Goal: Task Accomplishment & Management: Complete application form

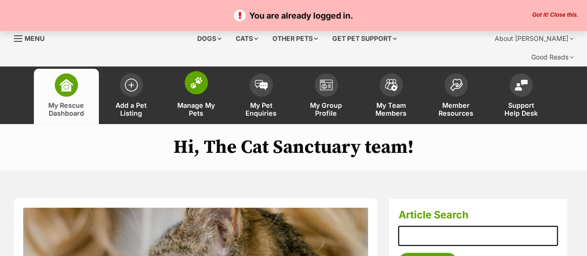
click at [192, 77] on img at bounding box center [196, 83] width 13 height 12
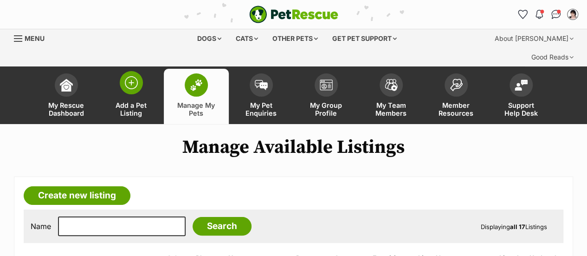
click at [132, 76] on img at bounding box center [131, 82] width 13 height 13
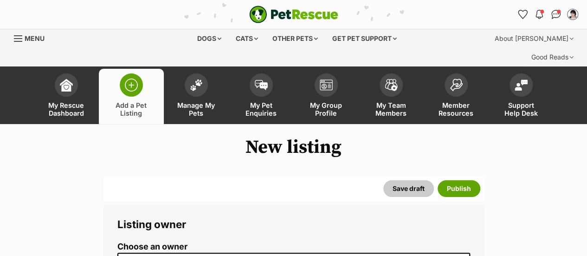
scroll to position [154, 0]
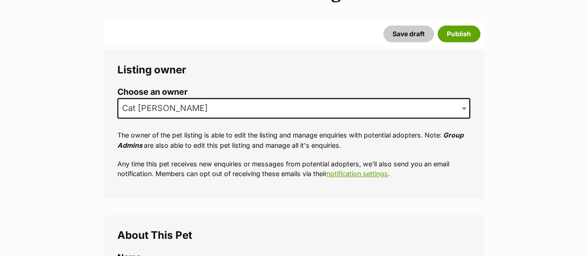
click at [463, 107] on b at bounding box center [464, 108] width 5 height 3
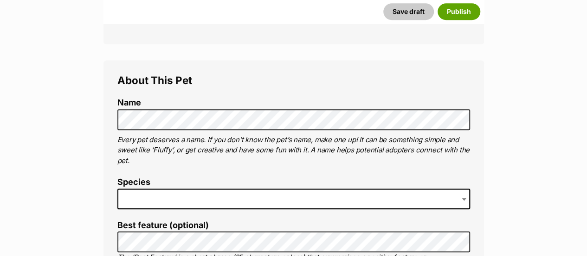
click at [227, 188] on span at bounding box center [293, 198] width 353 height 20
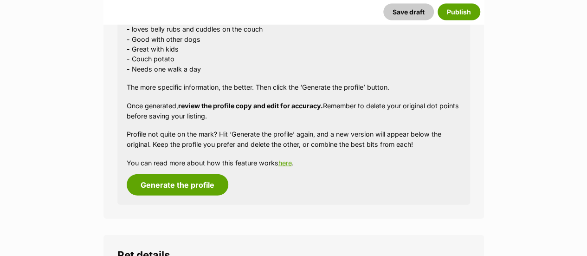
scroll to position [1082, 0]
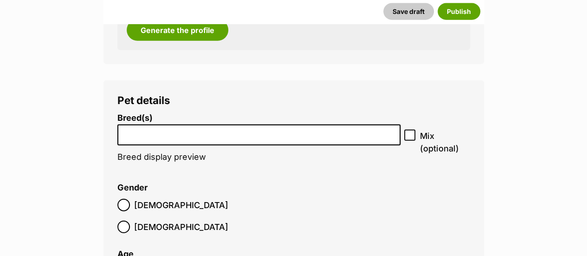
click at [372, 128] on input "search" at bounding box center [259, 133] width 277 height 10
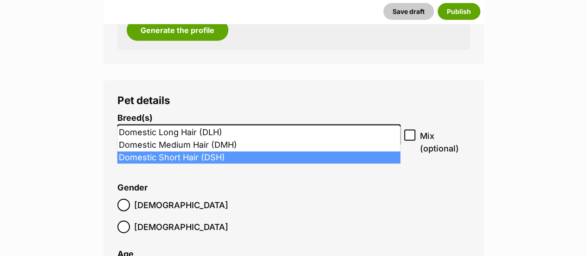
type input "dome"
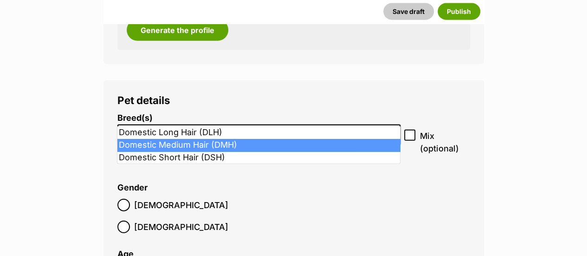
select select "252101"
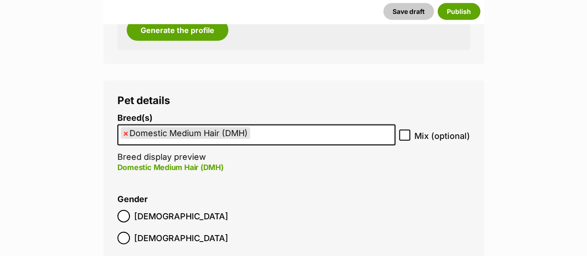
click at [342, 125] on ul "× Domestic Medium Hair (DMH)" at bounding box center [256, 134] width 276 height 19
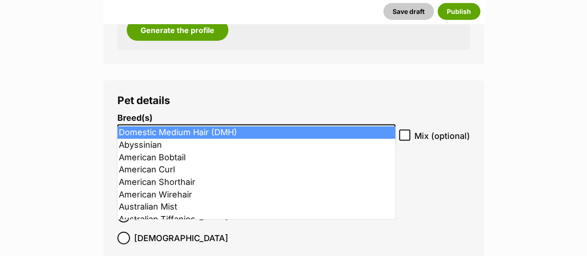
drag, startPoint x: 261, startPoint y: 117, endPoint x: 170, endPoint y: 111, distance: 91.2
click at [169, 125] on ul "× Domestic Medium Hair (DMH)" at bounding box center [256, 134] width 276 height 19
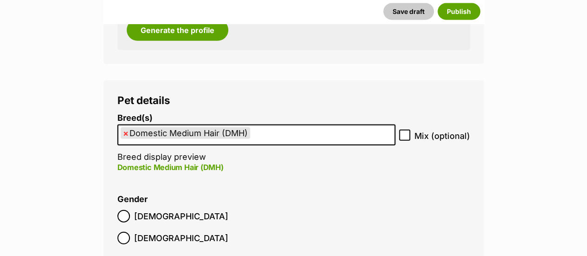
click at [125, 127] on span "×" at bounding box center [126, 133] width 6 height 12
select select
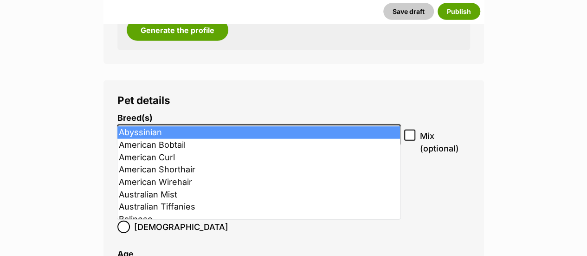
click at [124, 128] on input "search" at bounding box center [259, 133] width 277 height 10
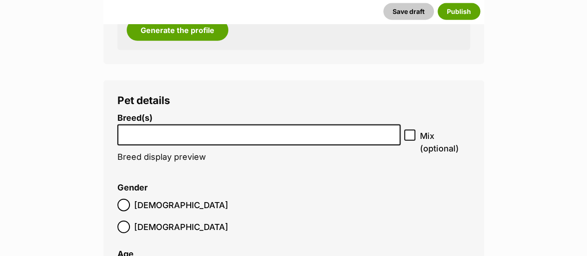
click at [124, 128] on input "search" at bounding box center [259, 133] width 277 height 10
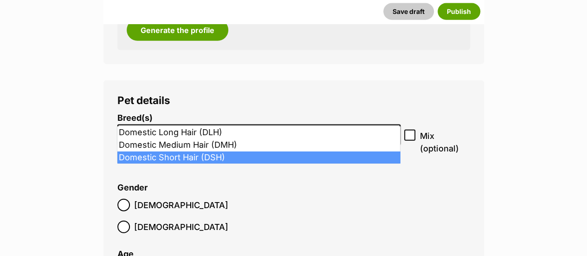
type input "domes"
select select "252102"
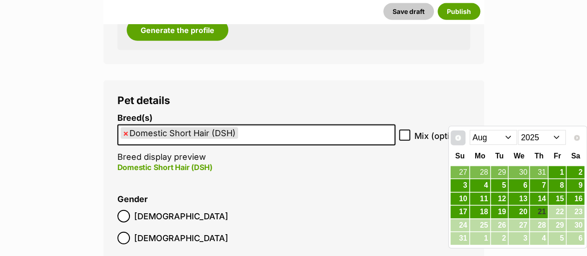
click at [457, 138] on span "Prev" at bounding box center [457, 137] width 7 height 7
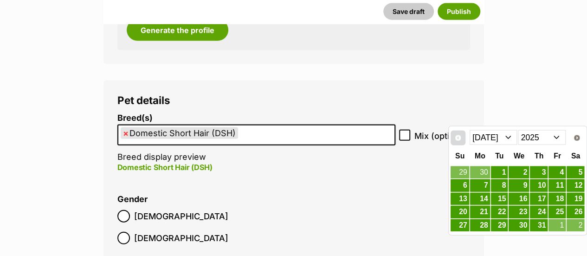
click at [457, 138] on span "Prev" at bounding box center [457, 137] width 7 height 7
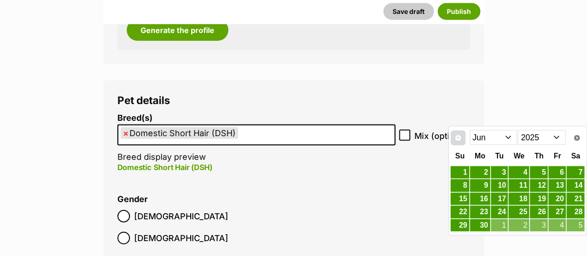
click at [456, 138] on span "Prev" at bounding box center [457, 137] width 7 height 7
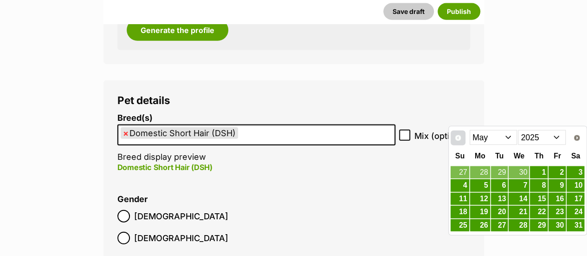
click at [456, 138] on span "Prev" at bounding box center [457, 137] width 7 height 7
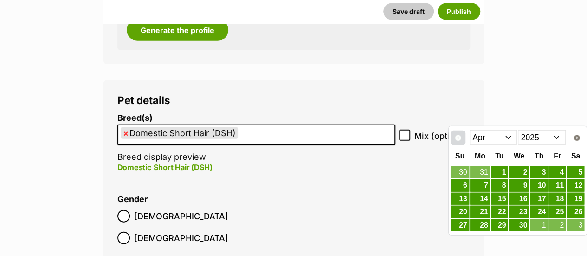
click at [456, 138] on span "Prev" at bounding box center [457, 137] width 7 height 7
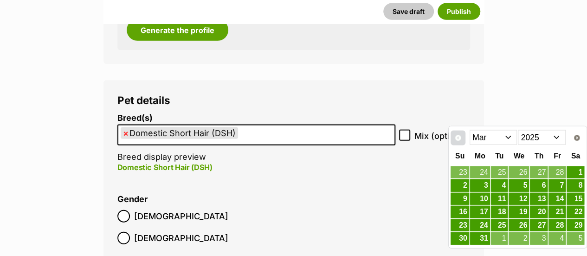
click at [456, 138] on span "Prev" at bounding box center [457, 137] width 7 height 7
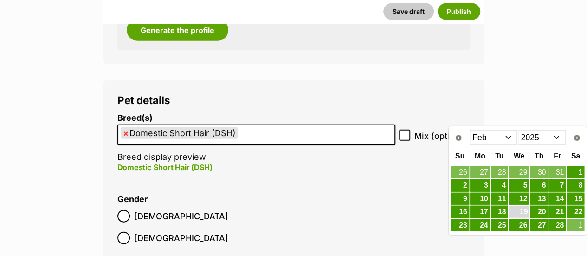
click at [523, 213] on link "19" at bounding box center [518, 212] width 20 height 12
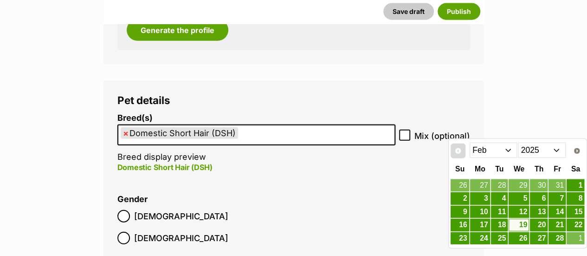
click at [457, 147] on span "Prev" at bounding box center [457, 150] width 7 height 7
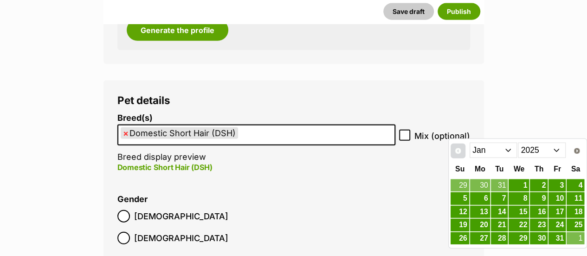
click at [459, 148] on span "Prev" at bounding box center [457, 150] width 7 height 7
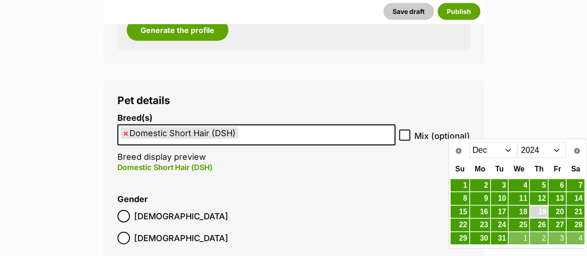
click at [542, 208] on link "19" at bounding box center [539, 212] width 18 height 12
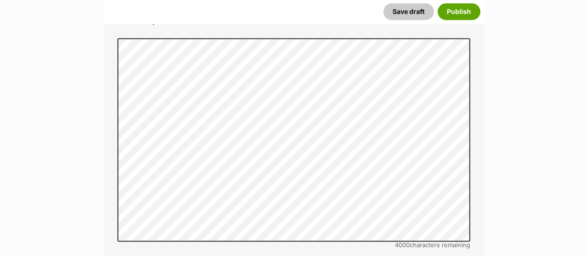
scroll to position [2164, 0]
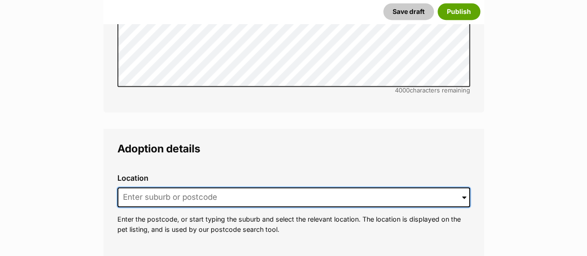
click at [311, 187] on input at bounding box center [293, 197] width 353 height 20
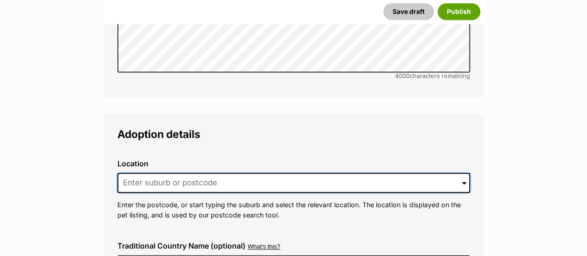
click at [222, 173] on input at bounding box center [293, 183] width 353 height 20
type input "Eagle Vale"
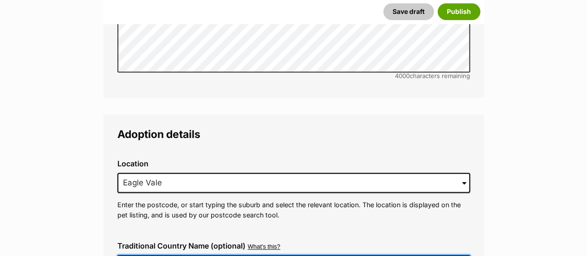
type input "Australia"
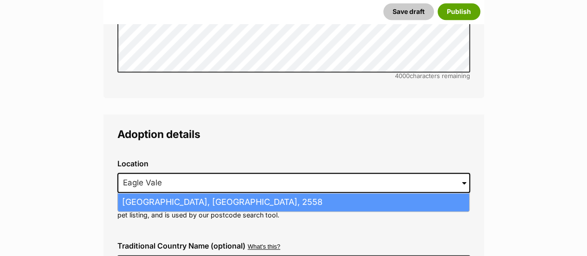
click at [303, 193] on li "Eagle Vale, New South Wales, 2558" at bounding box center [293, 202] width 351 height 18
type input "Eagle Vale, New South Wales, 2558"
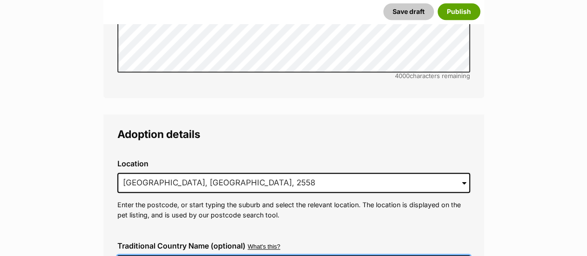
drag, startPoint x: 418, startPoint y: 209, endPoint x: 3, endPoint y: 219, distance: 415.8
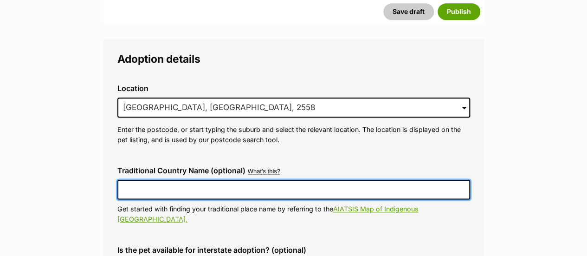
scroll to position [2261, 0]
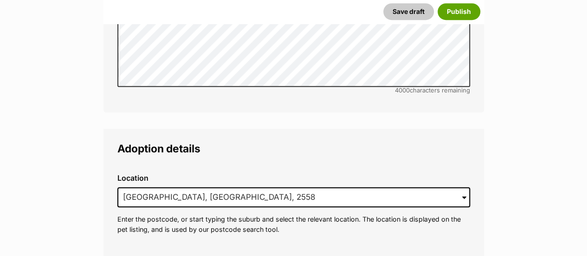
scroll to position [2319, 0]
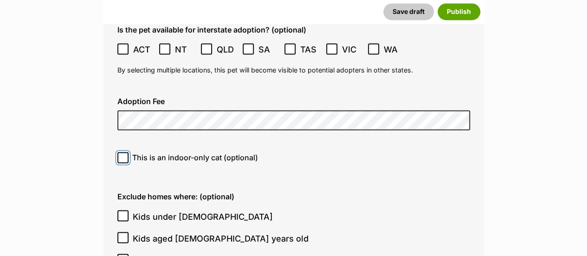
click at [127, 152] on input "This is an indoor-only cat (optional)" at bounding box center [122, 157] width 11 height 11
checkbox input "true"
click at [122, 213] on icon at bounding box center [123, 215] width 6 height 4
click at [122, 210] on input "Kids under 5 years old" at bounding box center [122, 215] width 11 height 11
checkbox input "true"
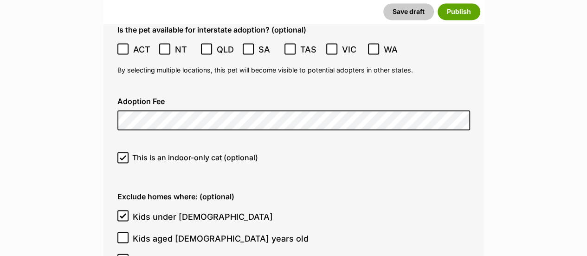
click at [122, 234] on icon at bounding box center [123, 237] width 6 height 6
click at [122, 231] on input "Kids aged 6-12 years old" at bounding box center [122, 236] width 11 height 11
checkbox input "true"
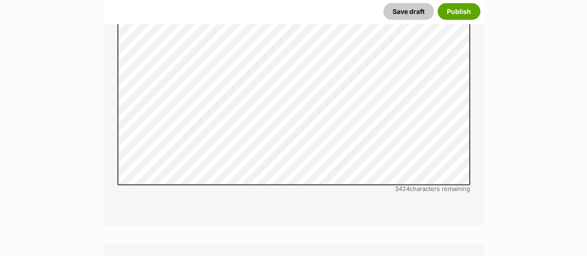
scroll to position [3092, 0]
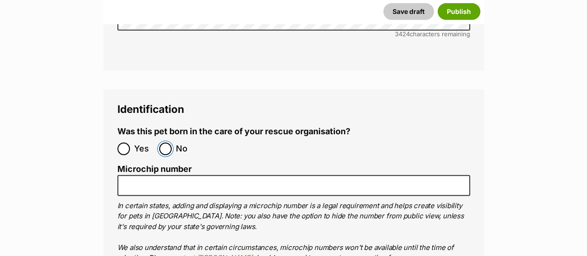
click at [168, 142] on input "No" at bounding box center [165, 148] width 13 height 13
radio input "true"
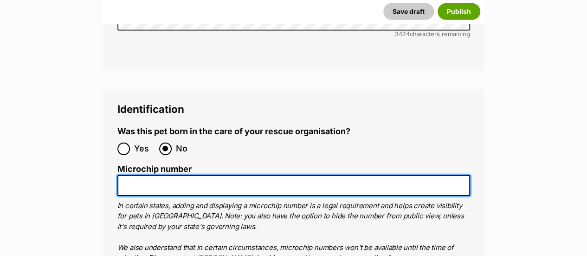
click at [193, 175] on input "Microchip number" at bounding box center [293, 185] width 353 height 21
click at [227, 175] on input "Microchip number" at bounding box center [293, 185] width 353 height 21
click at [232, 175] on input "99100" at bounding box center [293, 185] width 353 height 21
click at [233, 175] on input "99100300" at bounding box center [293, 185] width 353 height 21
click at [313, 175] on input "99100300336" at bounding box center [293, 185] width 353 height 21
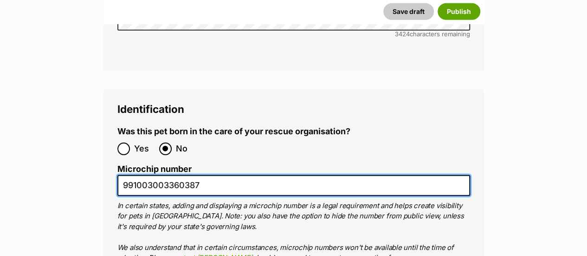
scroll to position [3247, 0]
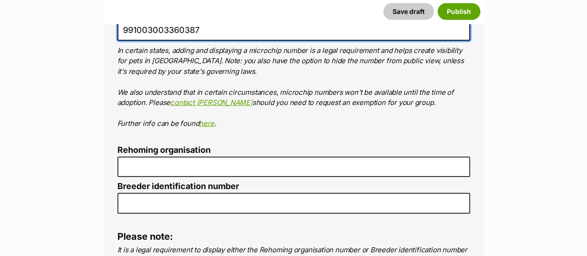
type input "991003003360387"
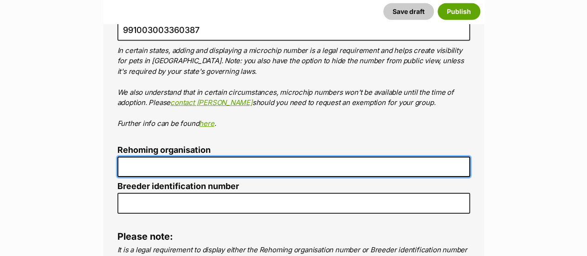
click at [242, 156] on input "Rehoming organisation" at bounding box center [293, 166] width 353 height 21
type input "The Cat Sanctuary"
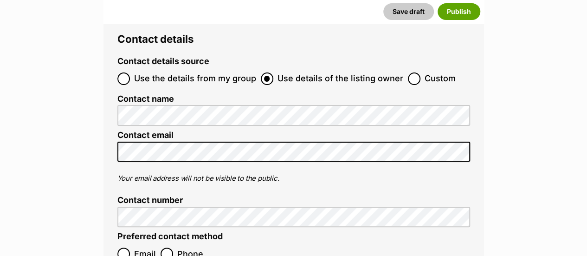
scroll to position [3402, 0]
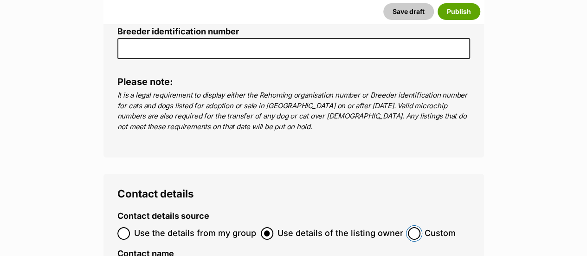
click at [411, 227] on input "Custom" at bounding box center [414, 233] width 13 height 13
radio input "true"
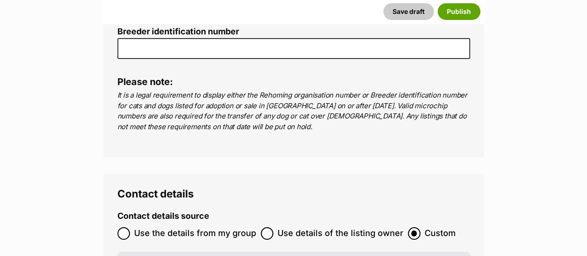
click at [171, 227] on span "Use the details from my group" at bounding box center [195, 233] width 122 height 13
click at [130, 227] on input "Use the details from my group" at bounding box center [123, 233] width 13 height 13
radio input "true"
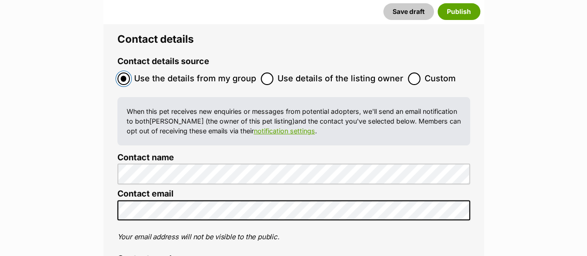
scroll to position [3711, 0]
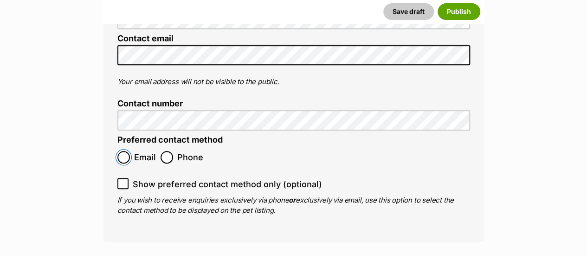
click at [127, 151] on input "Email" at bounding box center [123, 157] width 13 height 13
radio input "true"
click at [124, 181] on icon at bounding box center [123, 183] width 6 height 4
click at [124, 178] on input "Show preferred contact method only (optional)" at bounding box center [122, 183] width 11 height 11
click at [119, 178] on input "Show preferred contact method only (optional)" at bounding box center [122, 183] width 11 height 11
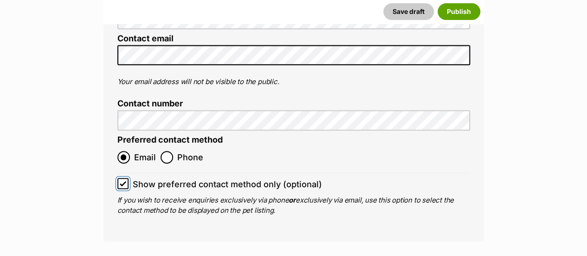
checkbox input "false"
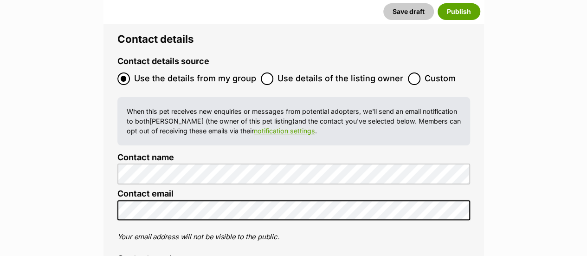
scroll to position [3402, 0]
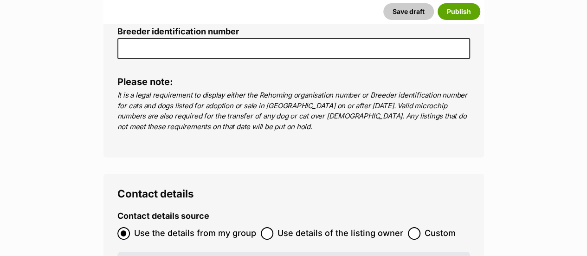
click at [376, 227] on span "Use details of the listing owner" at bounding box center [340, 233] width 126 height 13
click at [273, 227] on input "Use details of the listing owner" at bounding box center [267, 233] width 13 height 13
radio input "true"
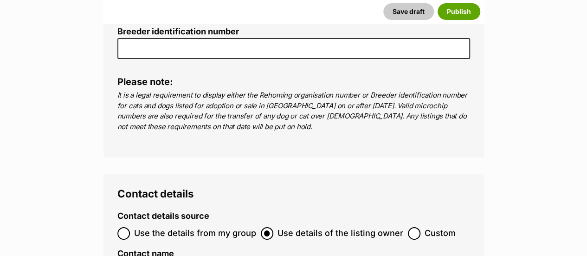
click at [202, 227] on span "Use the details from my group" at bounding box center [195, 233] width 122 height 13
click at [130, 227] on input "Use the details from my group" at bounding box center [123, 233] width 13 height 13
radio input "true"
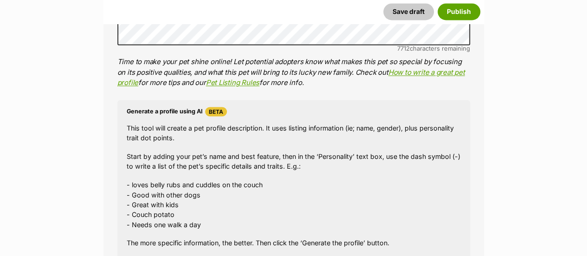
scroll to position [928, 0]
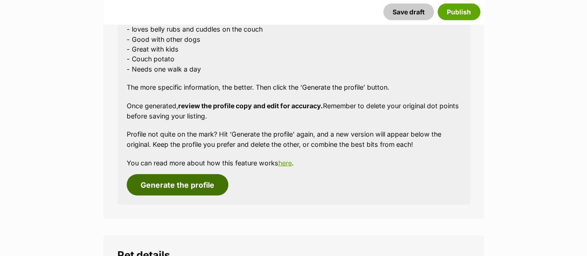
click at [177, 174] on button "Generate the profile" at bounding box center [178, 184] width 102 height 21
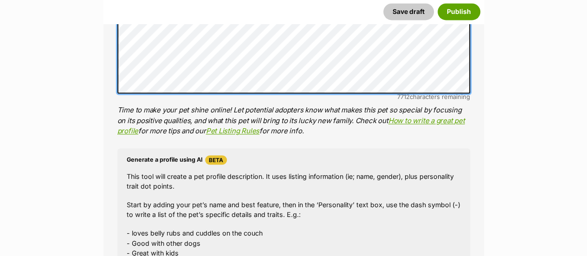
scroll to position [880, 0]
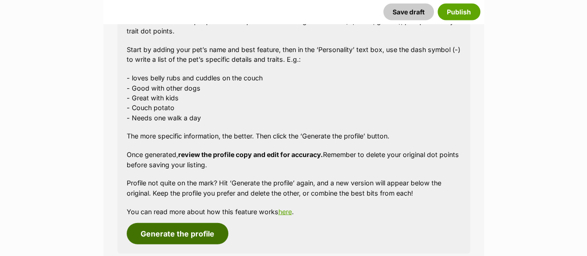
click at [173, 222] on button "Generate the profile" at bounding box center [178, 232] width 102 height 21
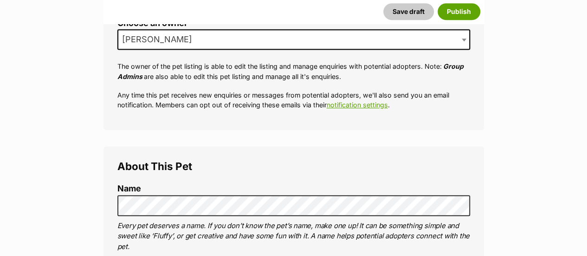
scroll to position [0, 0]
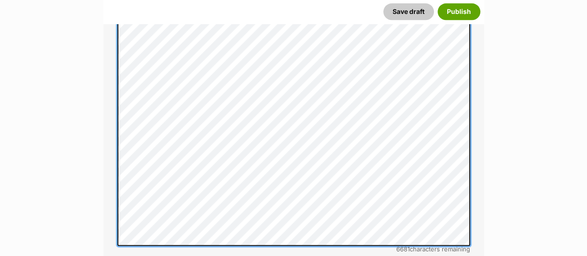
scroll to position [447, 0]
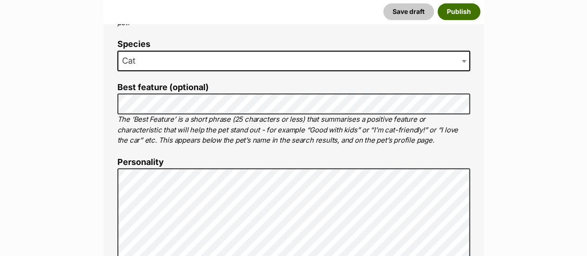
click at [456, 15] on button "Publish" at bounding box center [458, 11] width 43 height 17
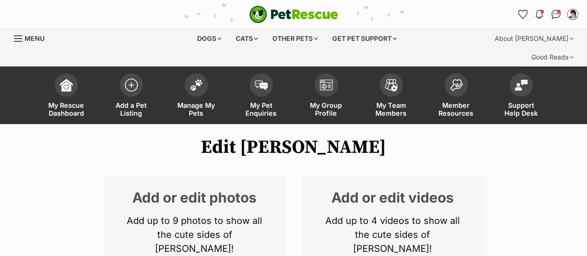
scroll to position [154, 0]
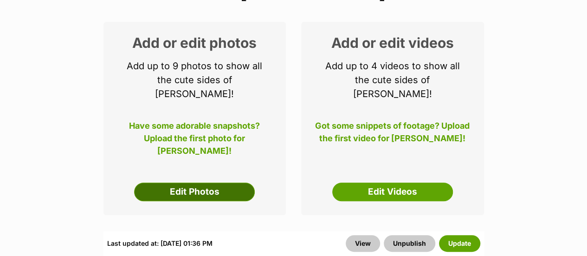
click at [173, 182] on link "Edit Photos" at bounding box center [194, 191] width 121 height 19
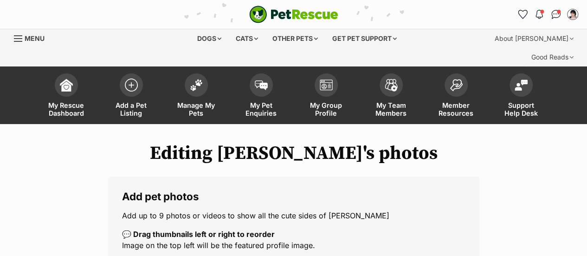
scroll to position [154, 0]
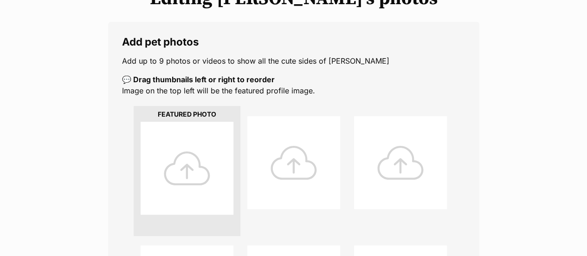
click at [174, 148] on div at bounding box center [187, 168] width 93 height 93
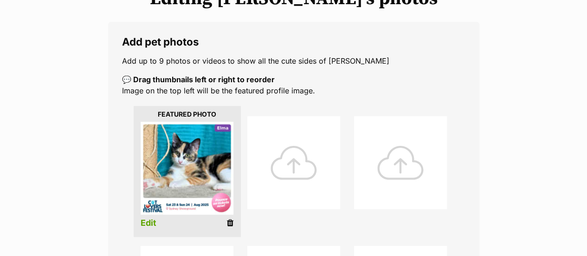
click at [147, 218] on link "Edit" at bounding box center [149, 223] width 16 height 10
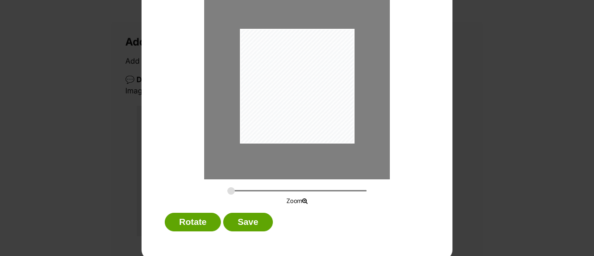
scroll to position [90, 0]
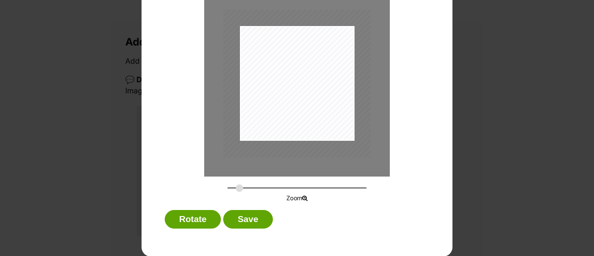
drag, startPoint x: 229, startPoint y: 187, endPoint x: 236, endPoint y: 190, distance: 7.5
click at [236, 190] on input "Dialog Window - Close (Press escape to close)" at bounding box center [296, 187] width 139 height 9
drag, startPoint x: 291, startPoint y: 84, endPoint x: 303, endPoint y: 95, distance: 16.8
click at [303, 95] on div "Dialog Window - Close (Press escape to close)" at bounding box center [310, 95] width 148 height 148
drag, startPoint x: 240, startPoint y: 187, endPoint x: 237, endPoint y: 190, distance: 4.9
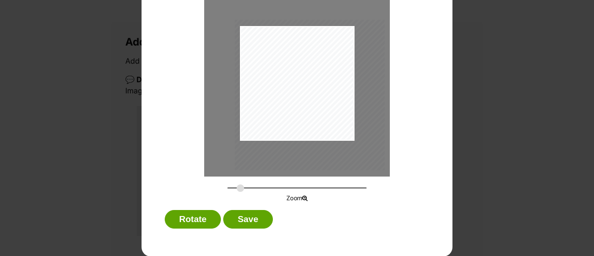
type input "0.3593"
click at [237, 190] on input "Dialog Window - Close (Press escape to close)" at bounding box center [296, 187] width 139 height 9
click at [255, 220] on button "Save" at bounding box center [247, 219] width 49 height 19
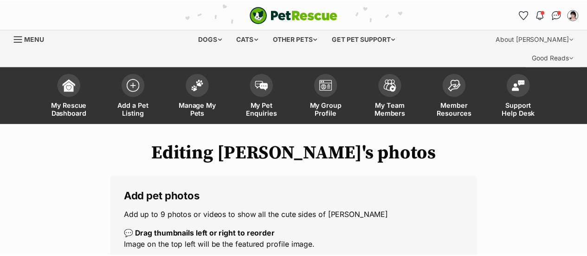
scroll to position [154, 0]
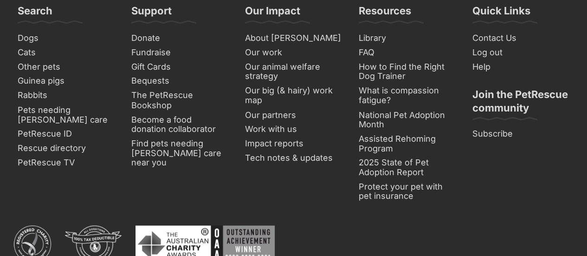
scroll to position [464, 0]
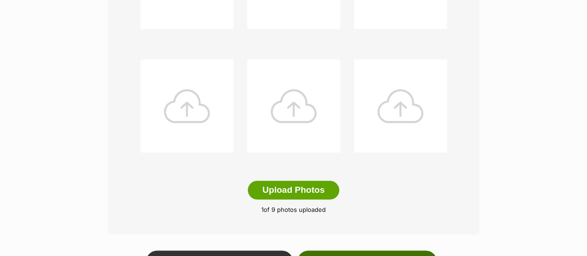
click at [342, 250] on link "Save changes and view profile" at bounding box center [366, 260] width 139 height 21
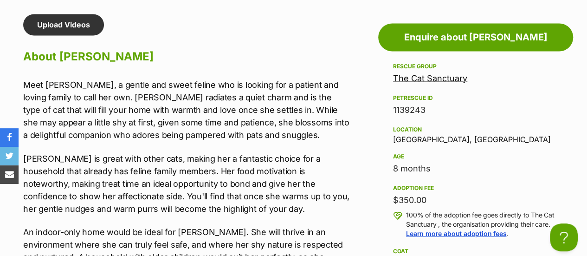
scroll to position [738, 0]
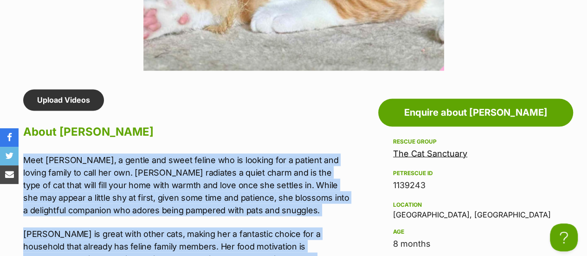
drag, startPoint x: 220, startPoint y: 200, endPoint x: 21, endPoint y: 136, distance: 208.6
copy div "Meet [PERSON_NAME], a gentle and sweet feline who is looking for a patient and …"
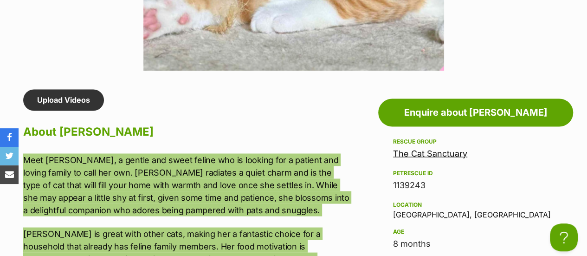
scroll to position [893, 0]
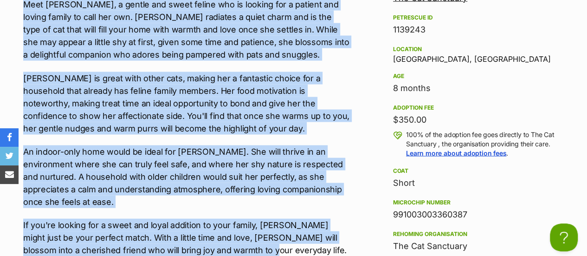
drag, startPoint x: 470, startPoint y: 195, endPoint x: 387, endPoint y: 199, distance: 83.1
click at [387, 199] on aside "Rescue group The [GEOGRAPHIC_DATA] PetRescue ID 1139243 Location [GEOGRAPHIC_DA…" at bounding box center [475, 208] width 195 height 454
copy div "991003003360387"
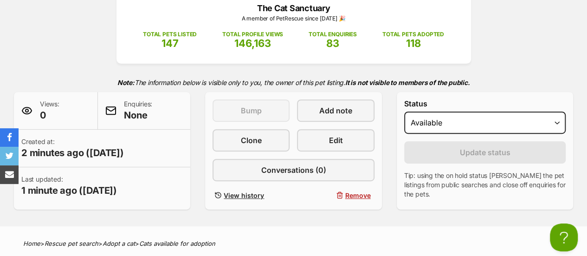
scroll to position [0, 0]
